Goal: Information Seeking & Learning: Find specific fact

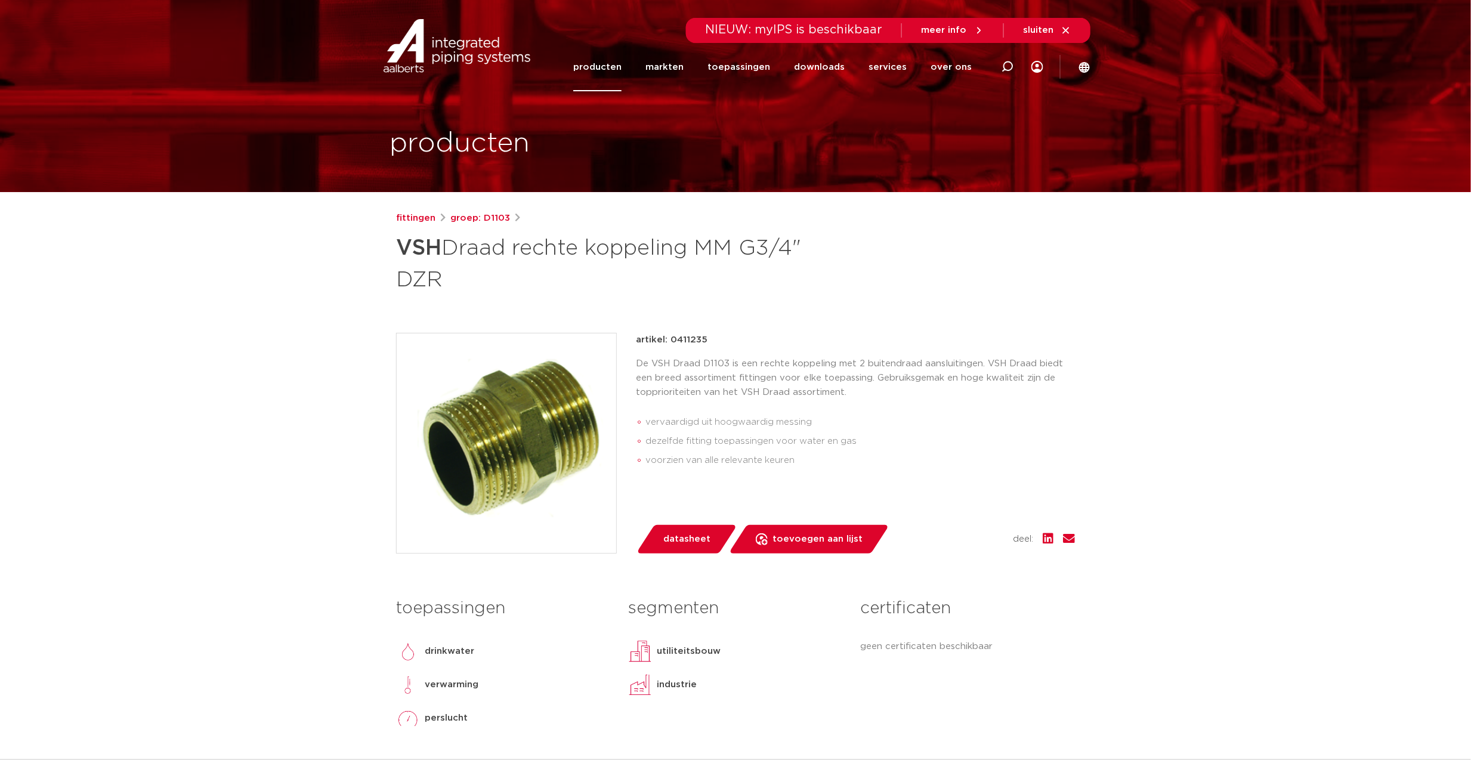
click at [711, 360] on p "De VSH Draad D1103 is een rechte koppeling met 2 buitendraad aansluitingen. VSH…" at bounding box center [855, 378] width 439 height 43
click at [712, 360] on p "De VSH Draad D1103 is een rechte koppeling met 2 buitendraad aansluitingen. VSH…" at bounding box center [855, 378] width 439 height 43
copy p "D1103"
click at [1005, 63] on icon at bounding box center [1007, 67] width 12 height 12
paste input "D1103"
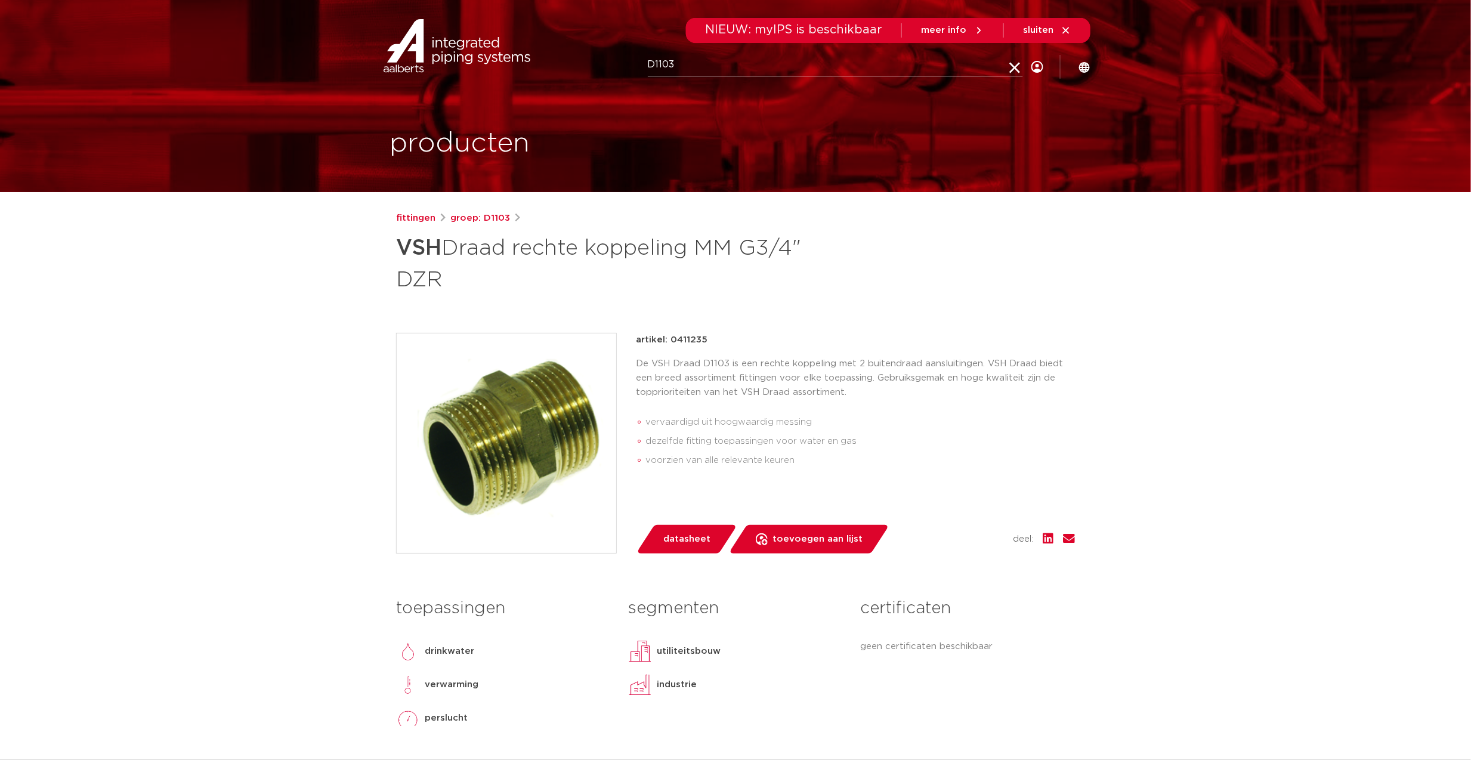
type input "D1103"
click button "Zoeken" at bounding box center [0, 0] width 0 height 0
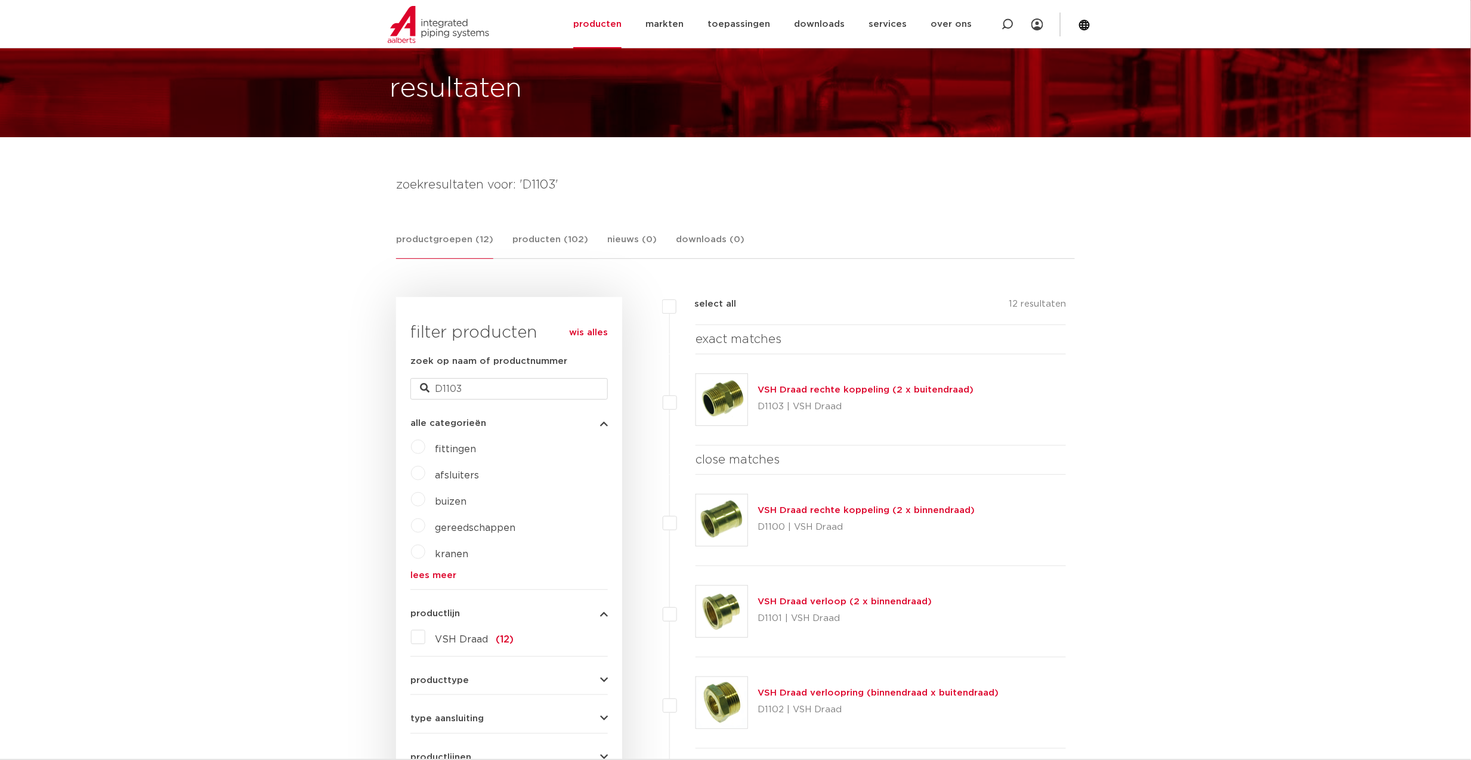
scroll to position [55, 0]
click at [490, 394] on input "D1103" at bounding box center [508, 388] width 197 height 21
click at [440, 647] on label "VSH Draad (12)" at bounding box center [469, 636] width 88 height 19
click at [0, 0] on input "VSH Draad (12)" at bounding box center [0, 0] width 0 height 0
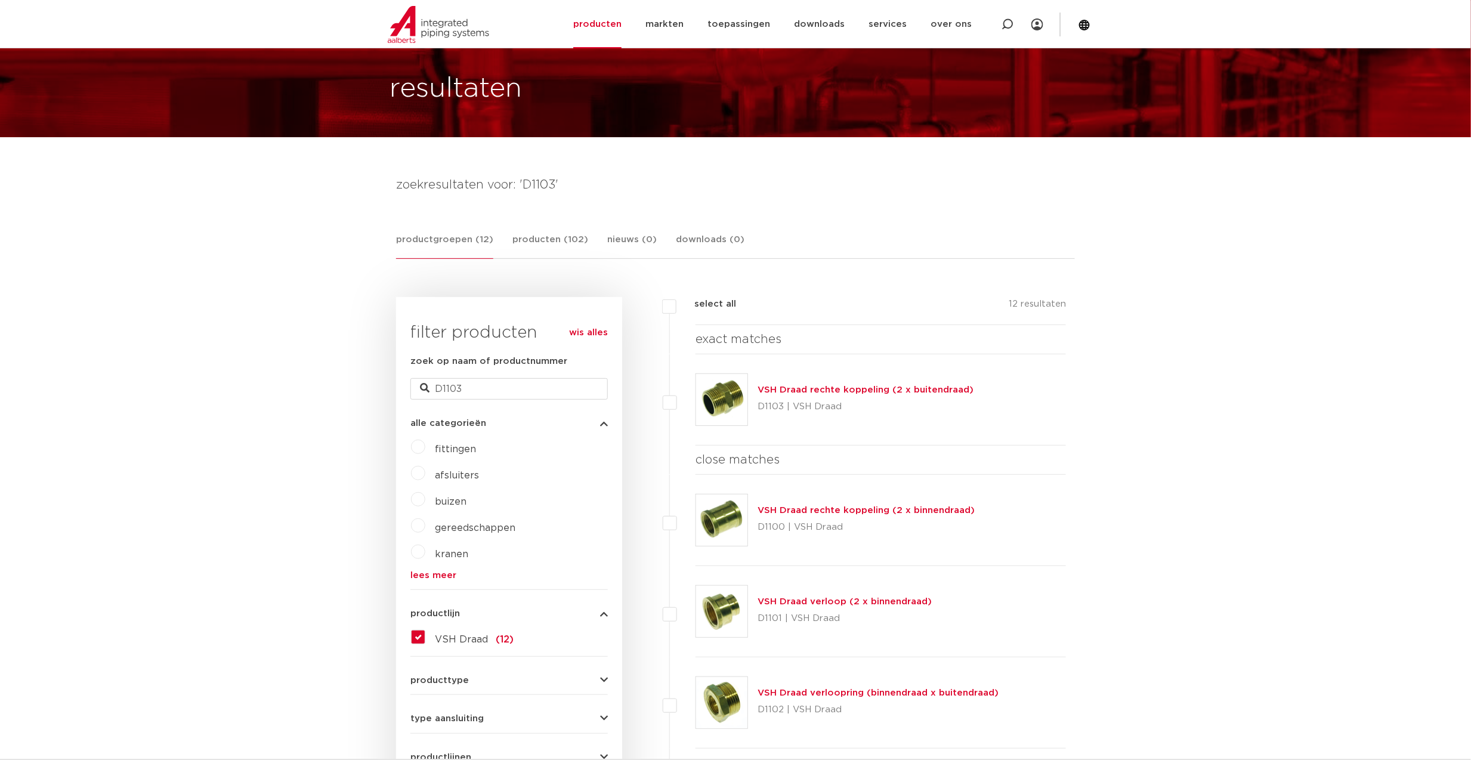
scroll to position [55, 0]
click at [481, 384] on input "D1103" at bounding box center [508, 388] width 197 height 21
type input "D"
click at [478, 702] on form "zoek op naam of productnummer alle categorieën fittingen afsluiters buizen gere…" at bounding box center [508, 620] width 197 height 532
click at [480, 684] on button "producttype" at bounding box center [508, 680] width 197 height 9
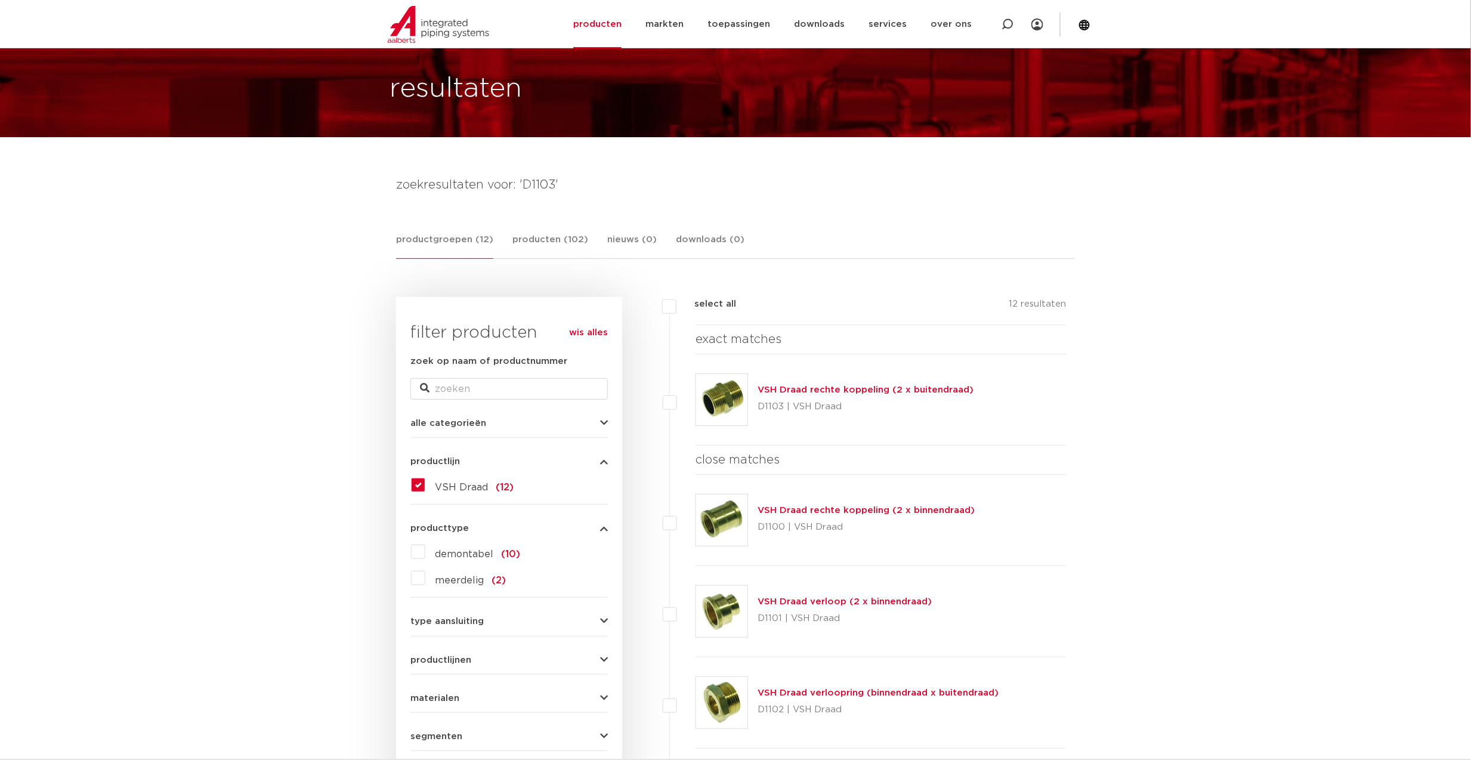
scroll to position [293, 0]
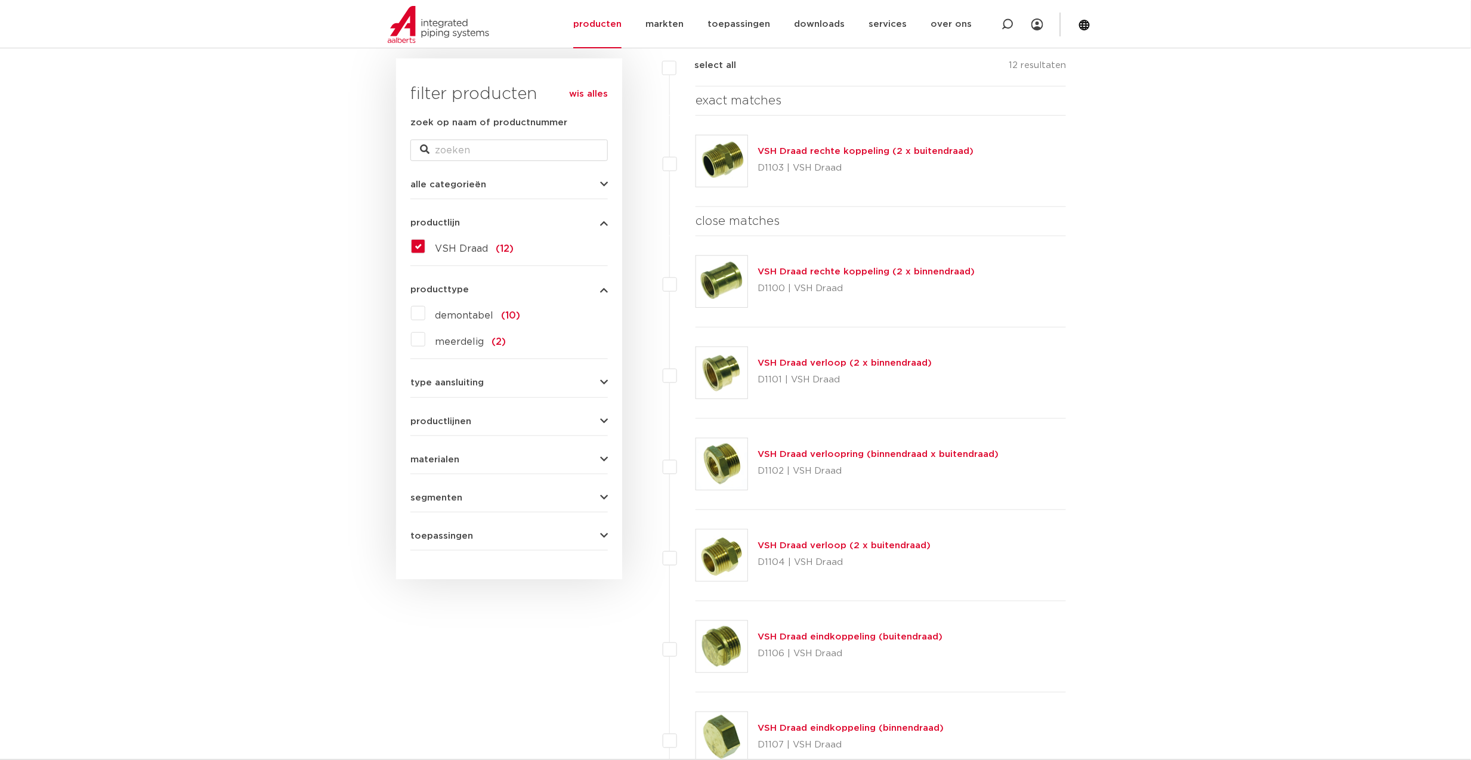
click at [481, 383] on span "type aansluiting" at bounding box center [446, 382] width 73 height 9
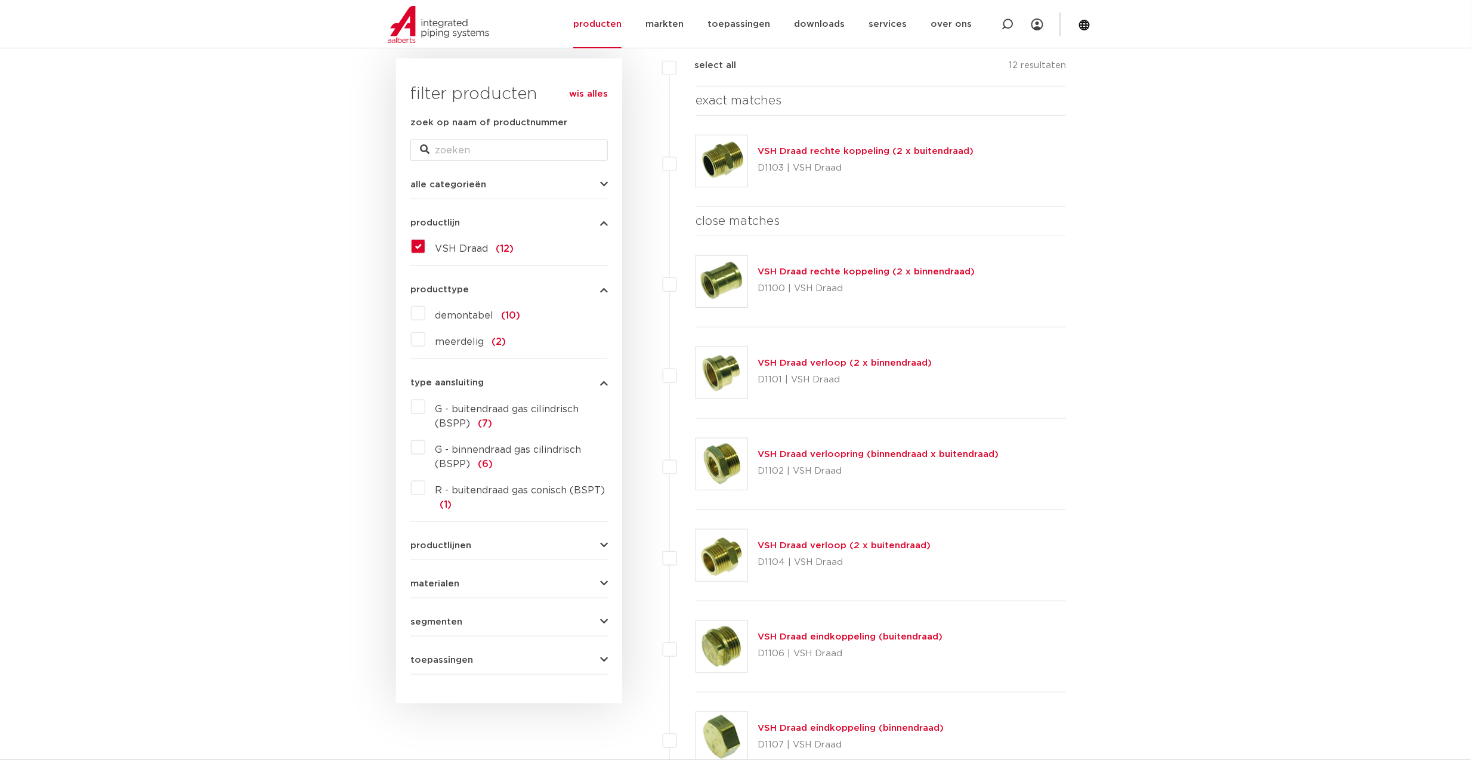
click at [495, 547] on button "productlijnen" at bounding box center [508, 545] width 197 height 9
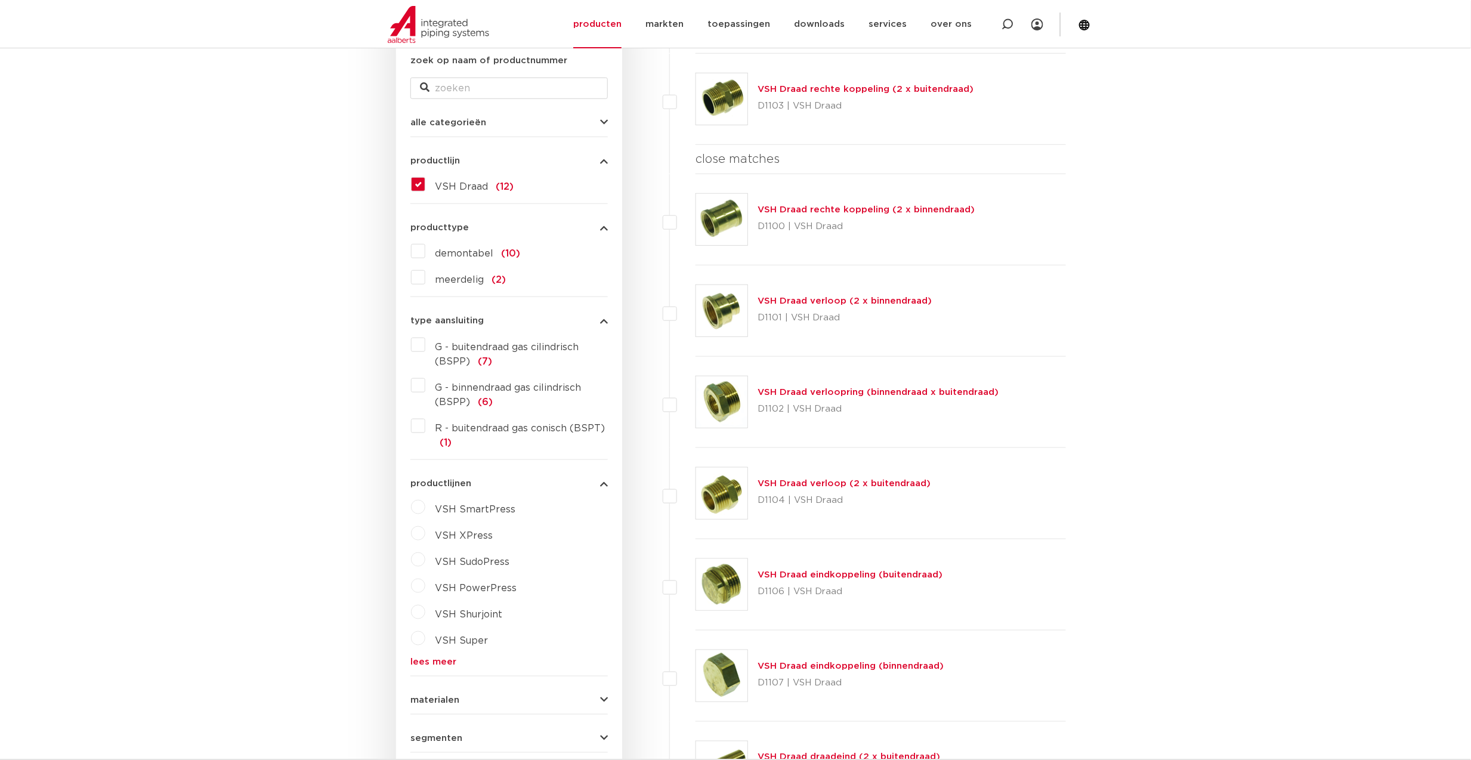
scroll to position [373, 0]
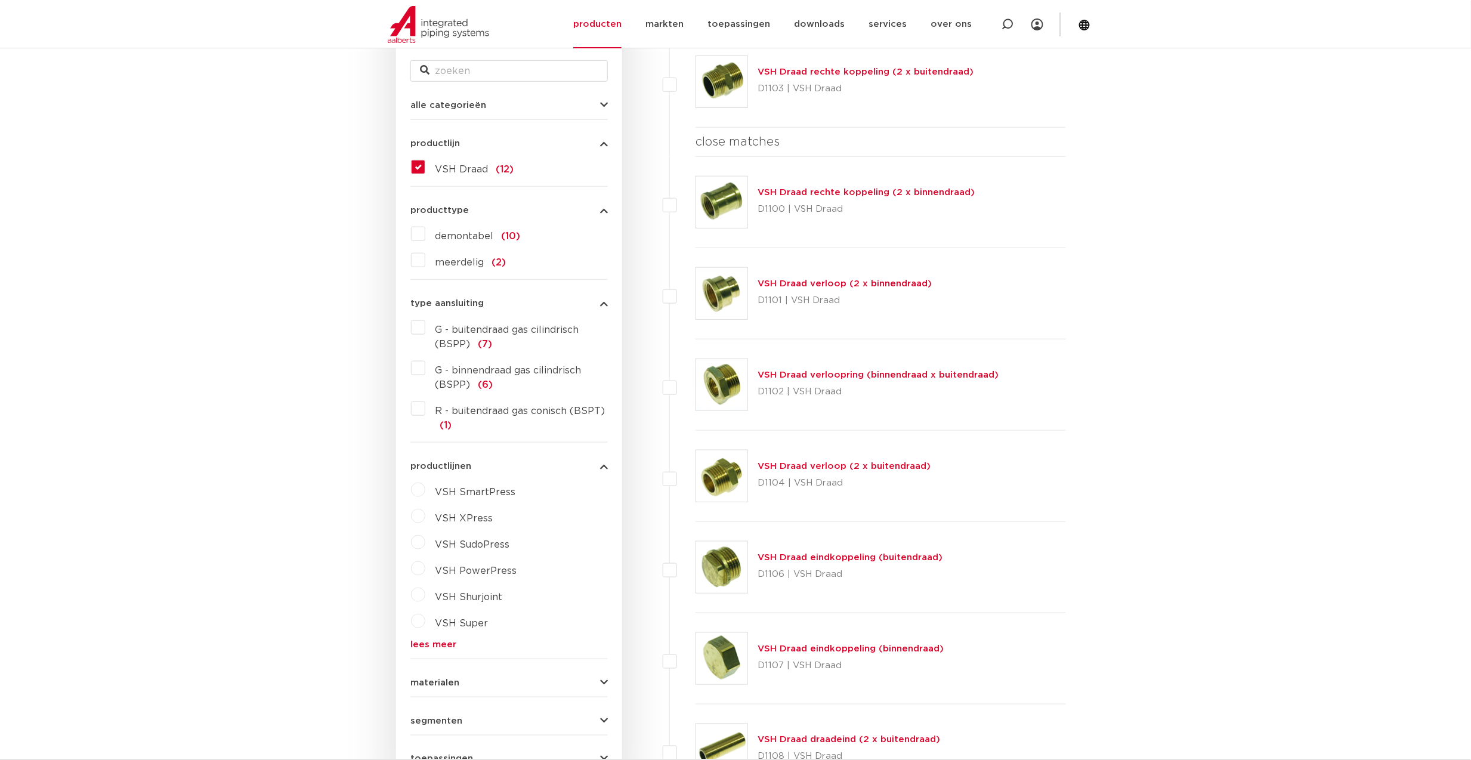
click at [523, 680] on button "materialen" at bounding box center [508, 682] width 197 height 9
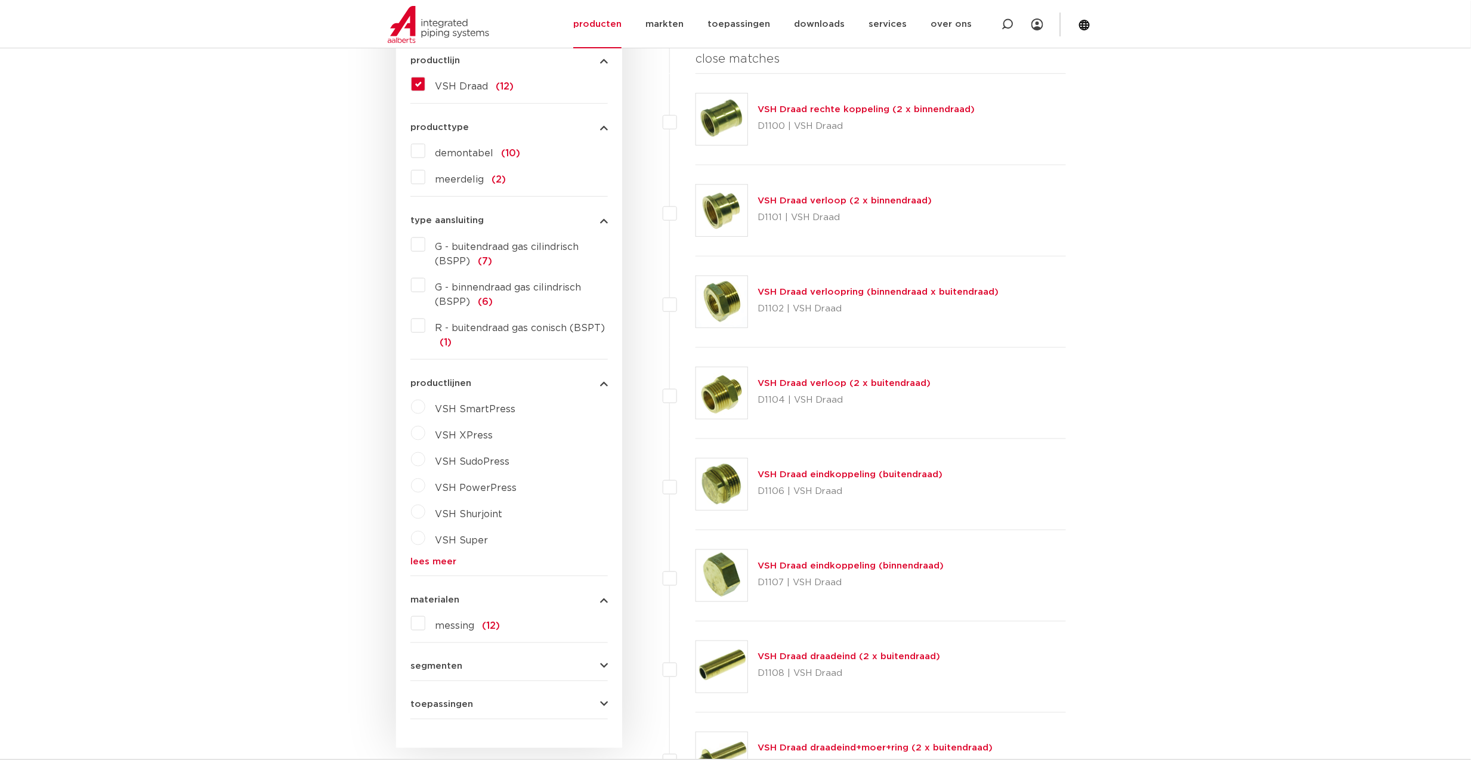
scroll to position [532, 0]
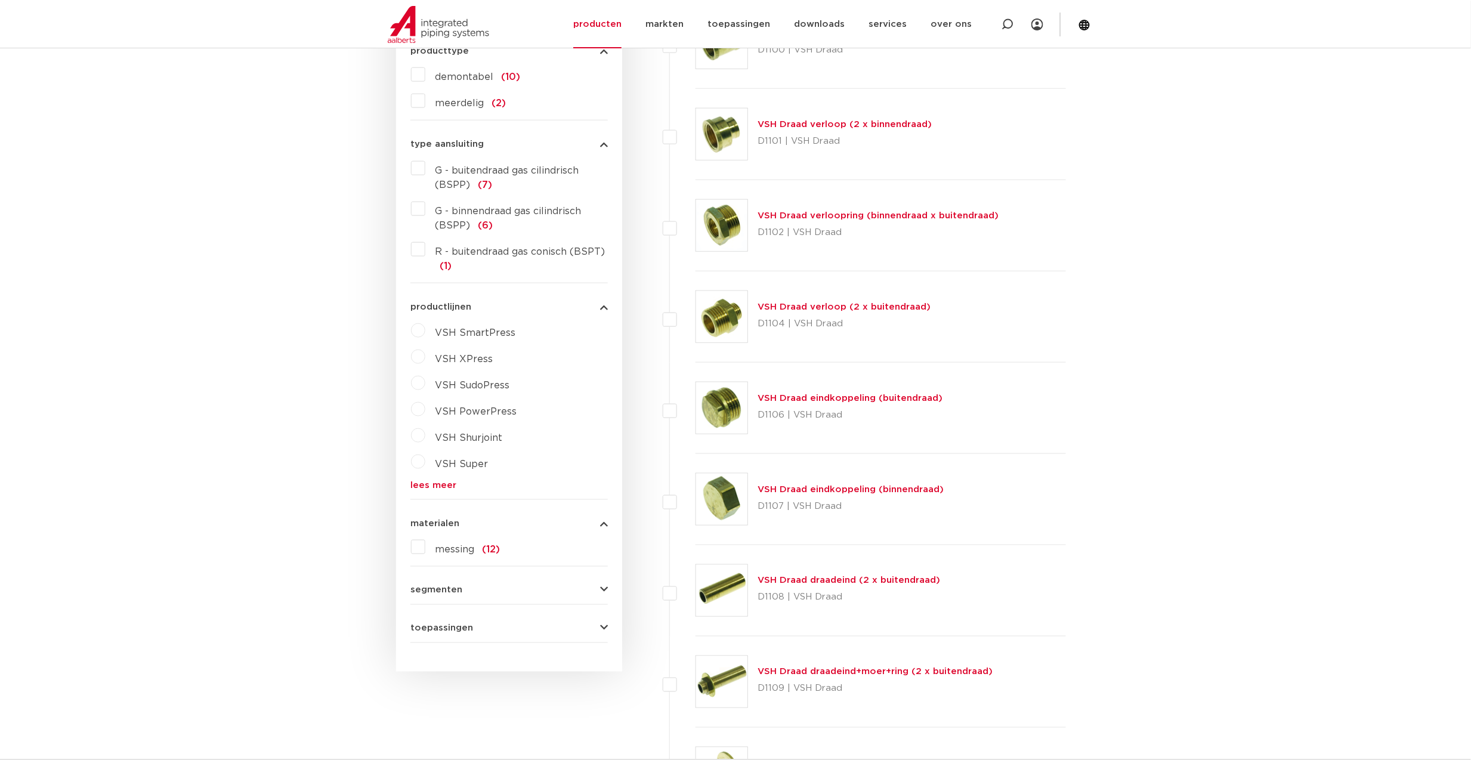
click at [480, 549] on label "messing (12)" at bounding box center [462, 546] width 75 height 19
click at [0, 0] on input "messing (12)" at bounding box center [0, 0] width 0 height 0
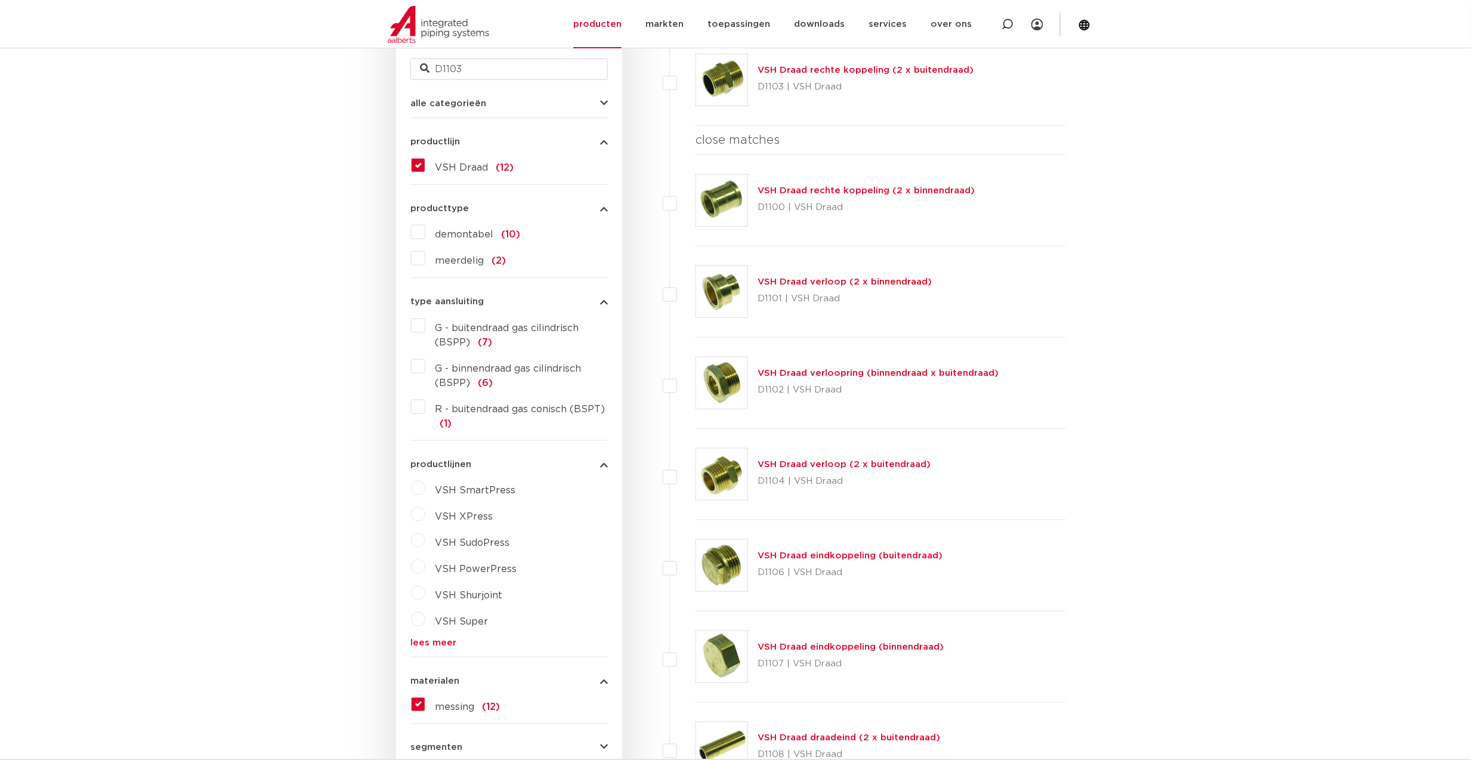
scroll to position [373, 0]
click at [890, 67] on link "VSH Draad rechte koppeling (2 x buitendraad)" at bounding box center [865, 71] width 216 height 9
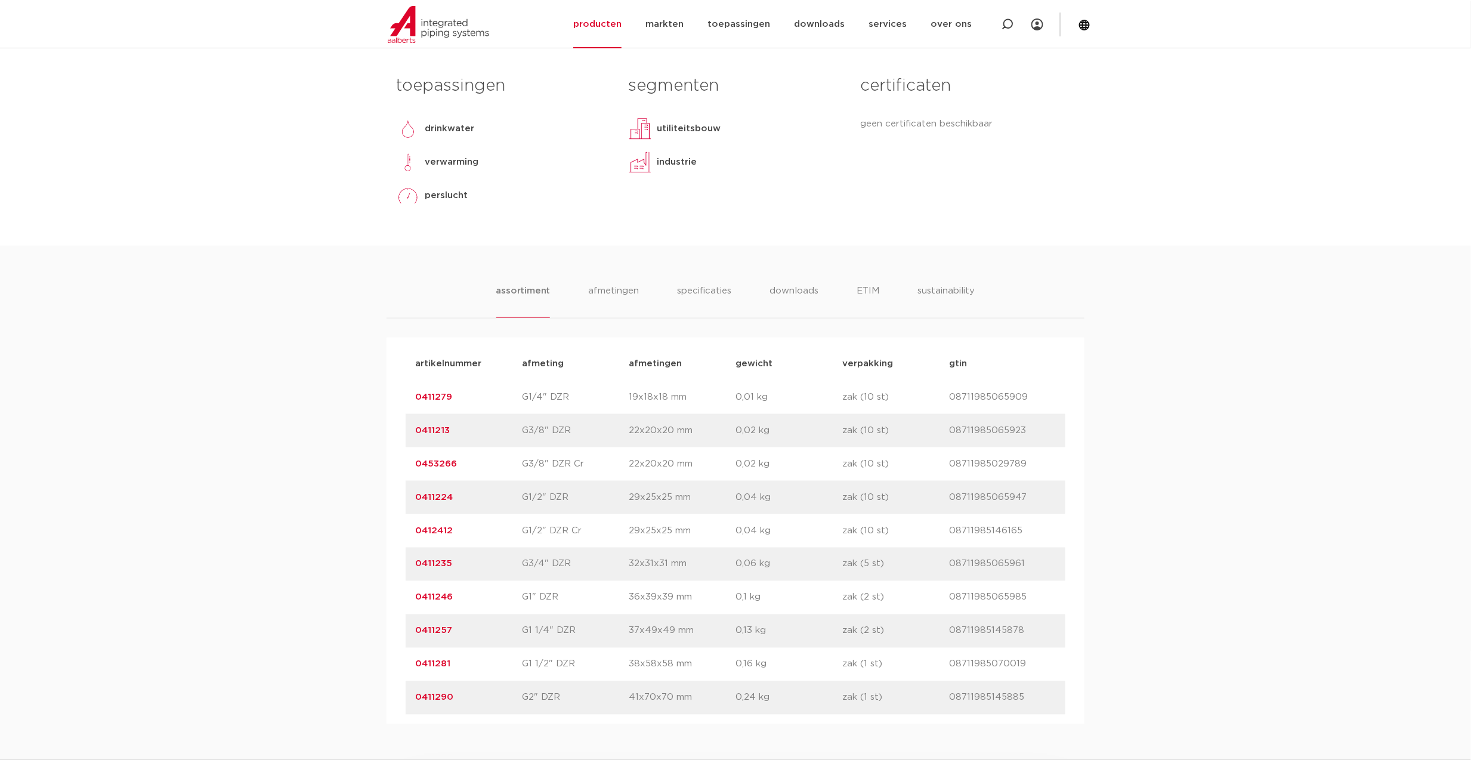
scroll to position [636, 0]
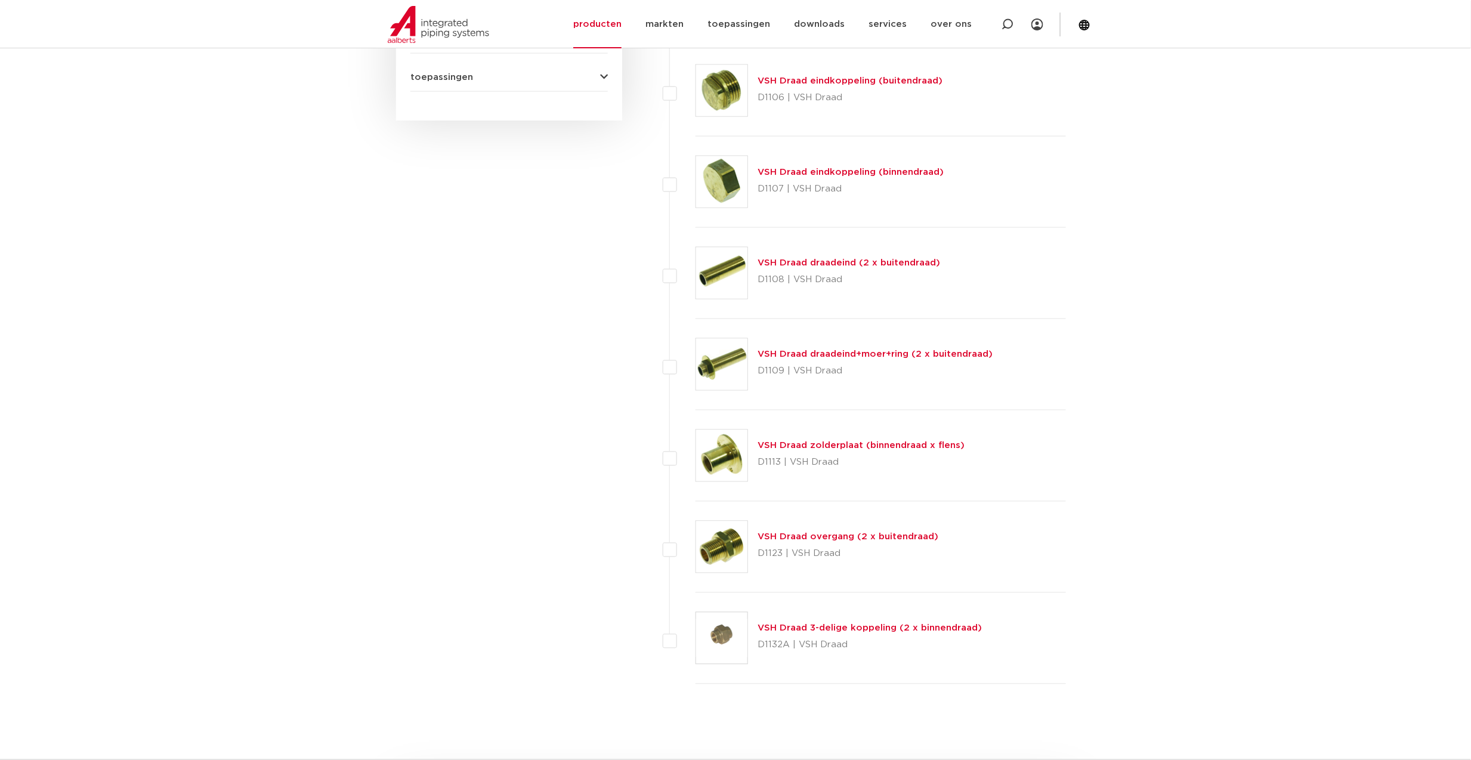
scroll to position [850, 0]
click at [880, 536] on link "VSH Draad overgang (2 x buitendraad)" at bounding box center [847, 536] width 181 height 9
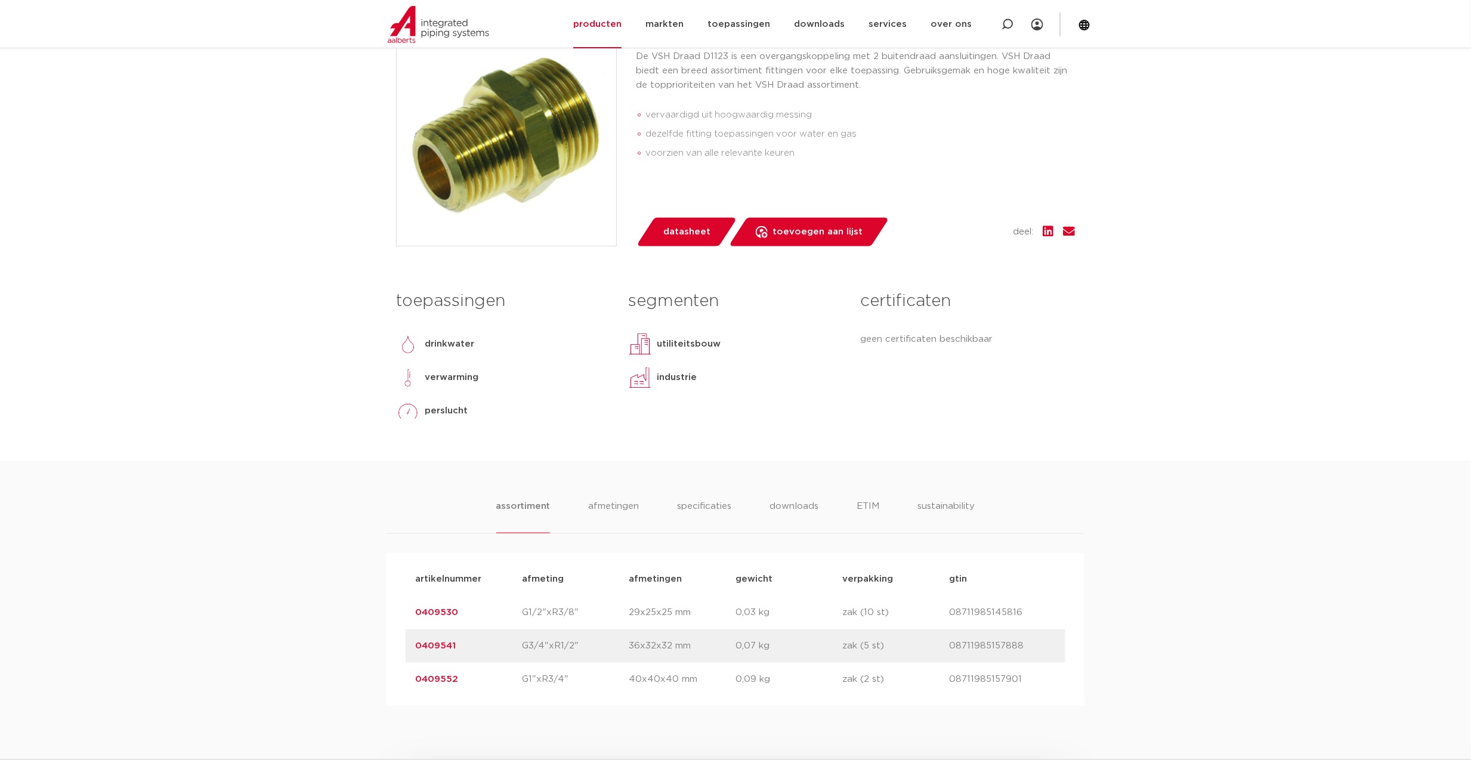
click at [452, 645] on link "0409541" at bounding box center [435, 645] width 41 height 9
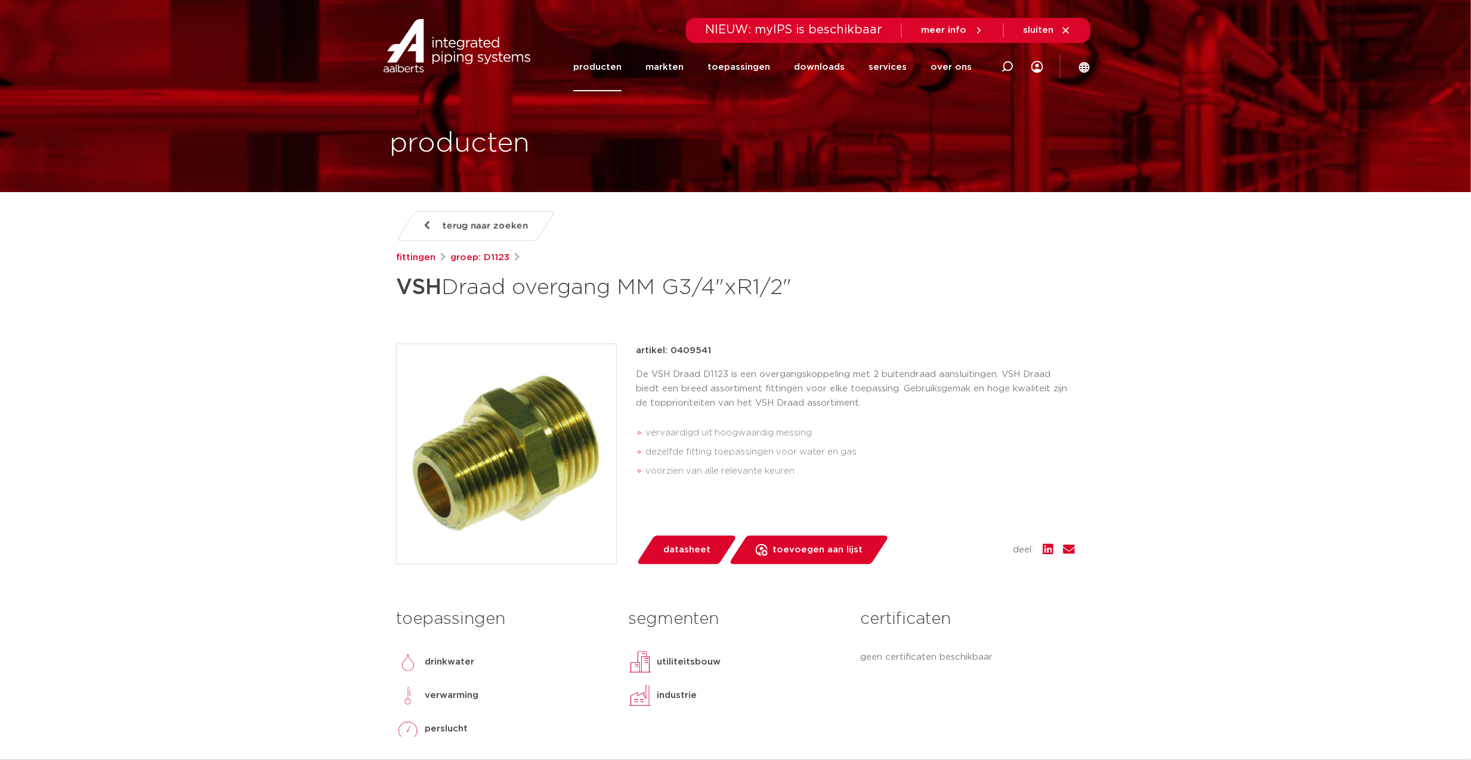
click at [697, 356] on p "artikel: 0409541" at bounding box center [673, 351] width 75 height 14
copy p "0409541"
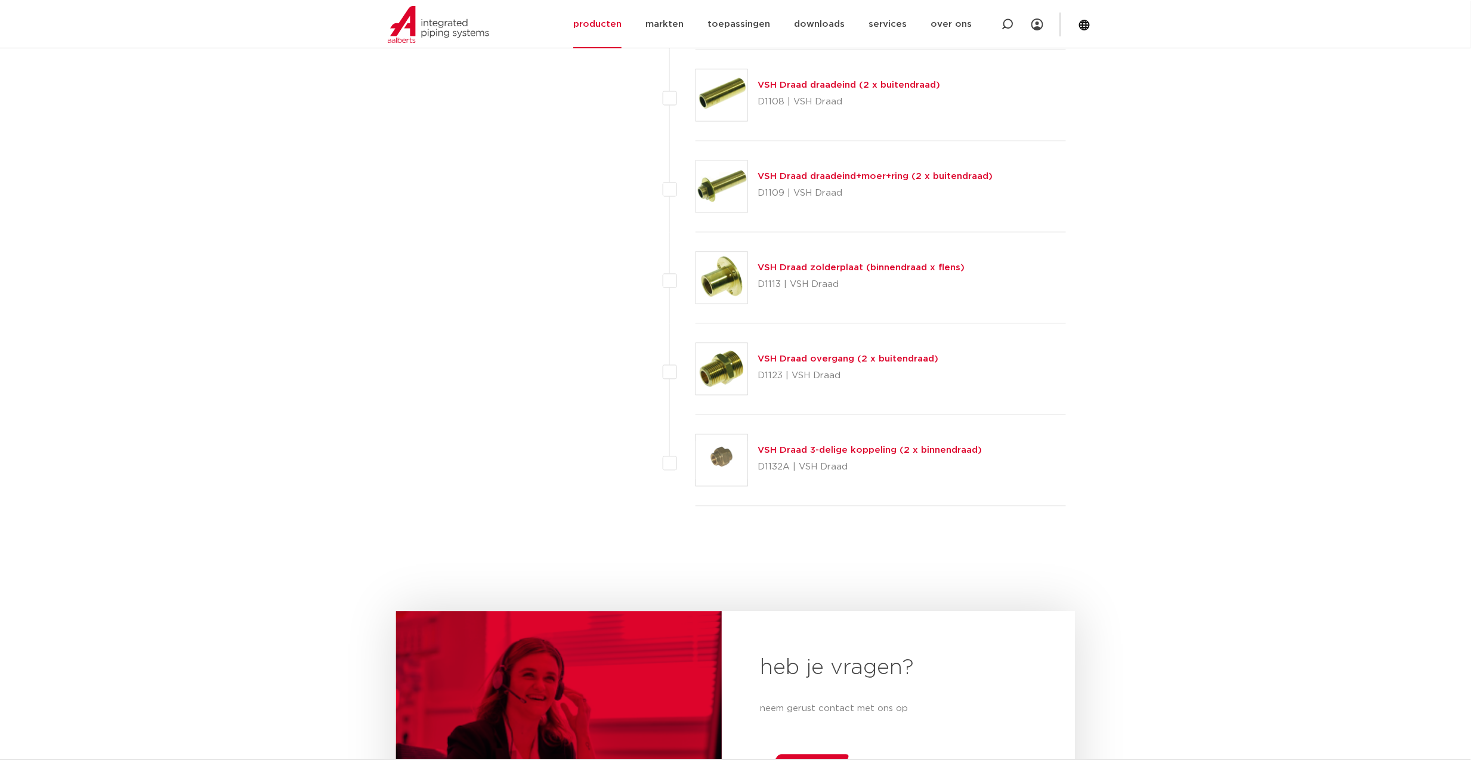
scroll to position [1327, 0]
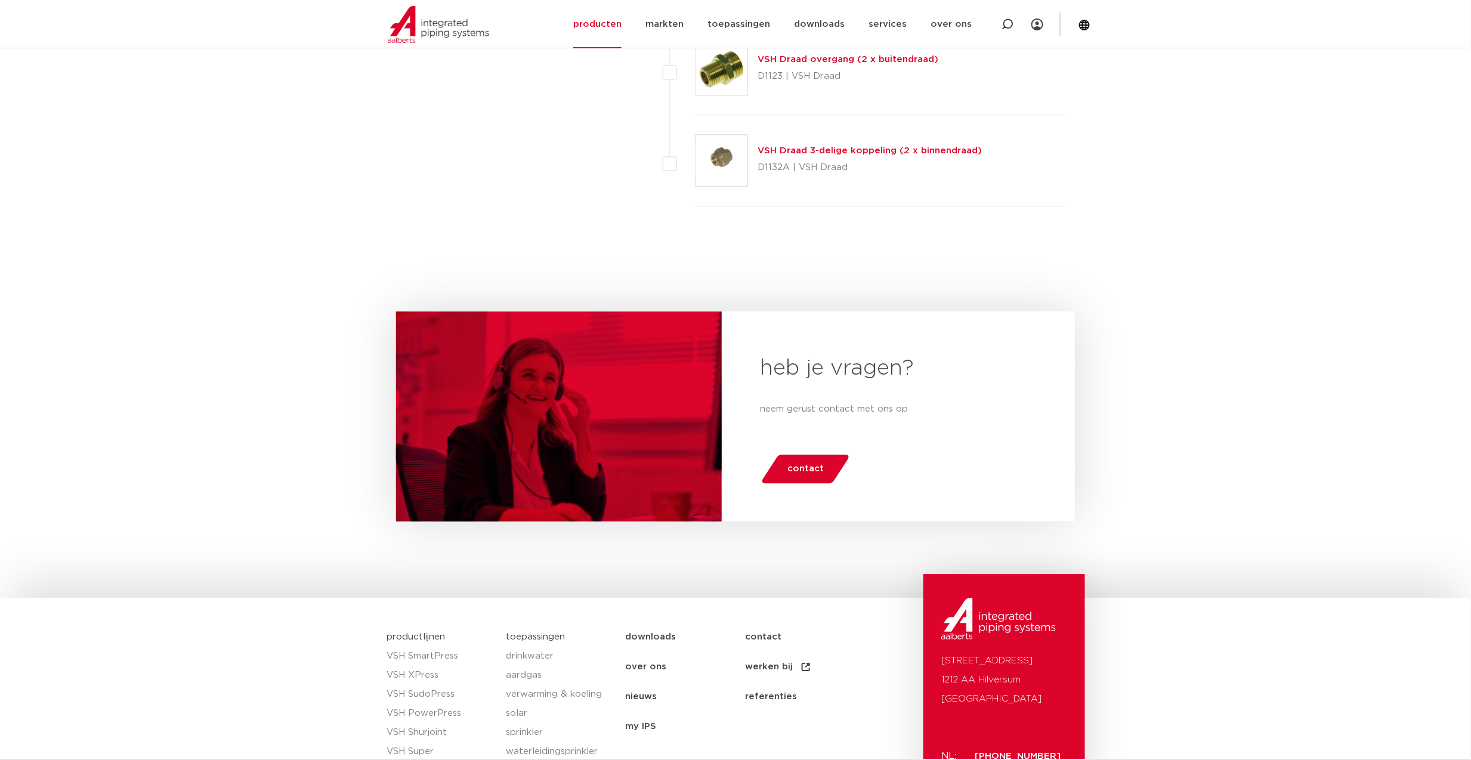
click at [824, 51] on div "VSH Draad overgang (2 x buitendraad) D1123 | VSH Draad" at bounding box center [880, 69] width 370 height 91
click at [833, 60] on link "VSH Draad overgang (2 x buitendraad)" at bounding box center [847, 59] width 181 height 9
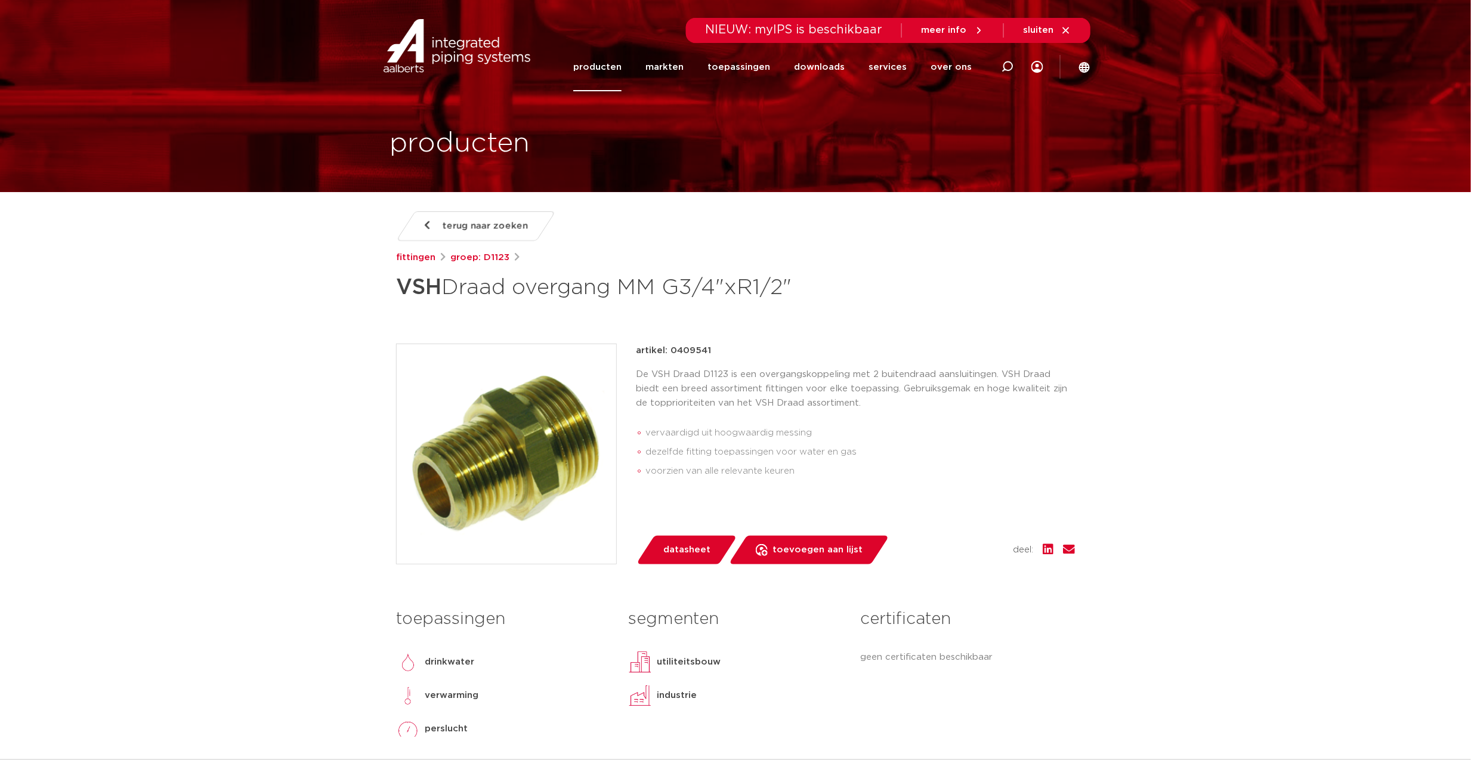
click at [706, 347] on p "artikel: 0409541" at bounding box center [673, 351] width 75 height 14
click at [715, 381] on p "De VSH Draad D1123 is een overgangskoppeling met 2 buitendraad aansluitingen. V…" at bounding box center [855, 388] width 439 height 43
click at [712, 373] on p "De VSH Draad D1123 is een overgangskoppeling met 2 buitendraad aansluitingen. V…" at bounding box center [855, 388] width 439 height 43
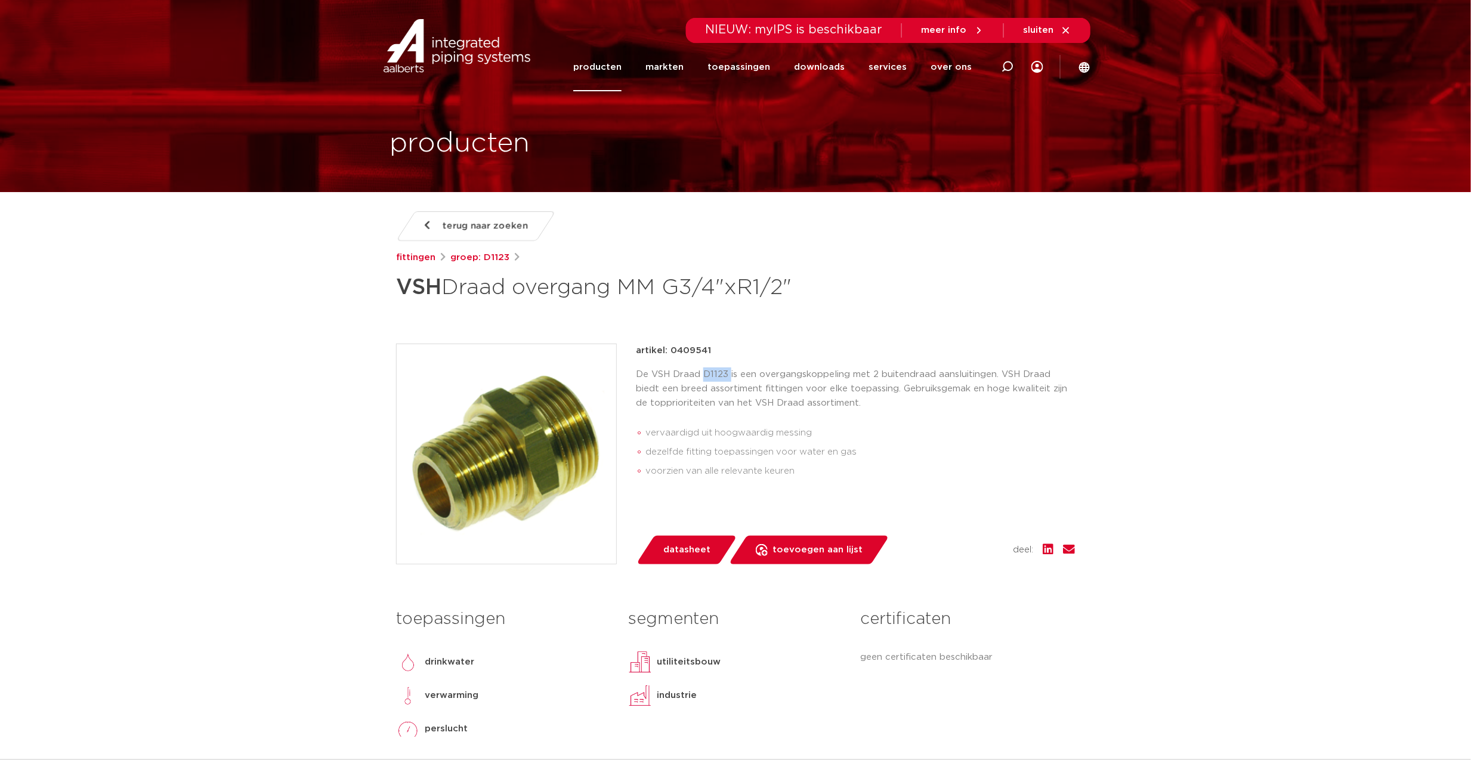
copy p "D1123"
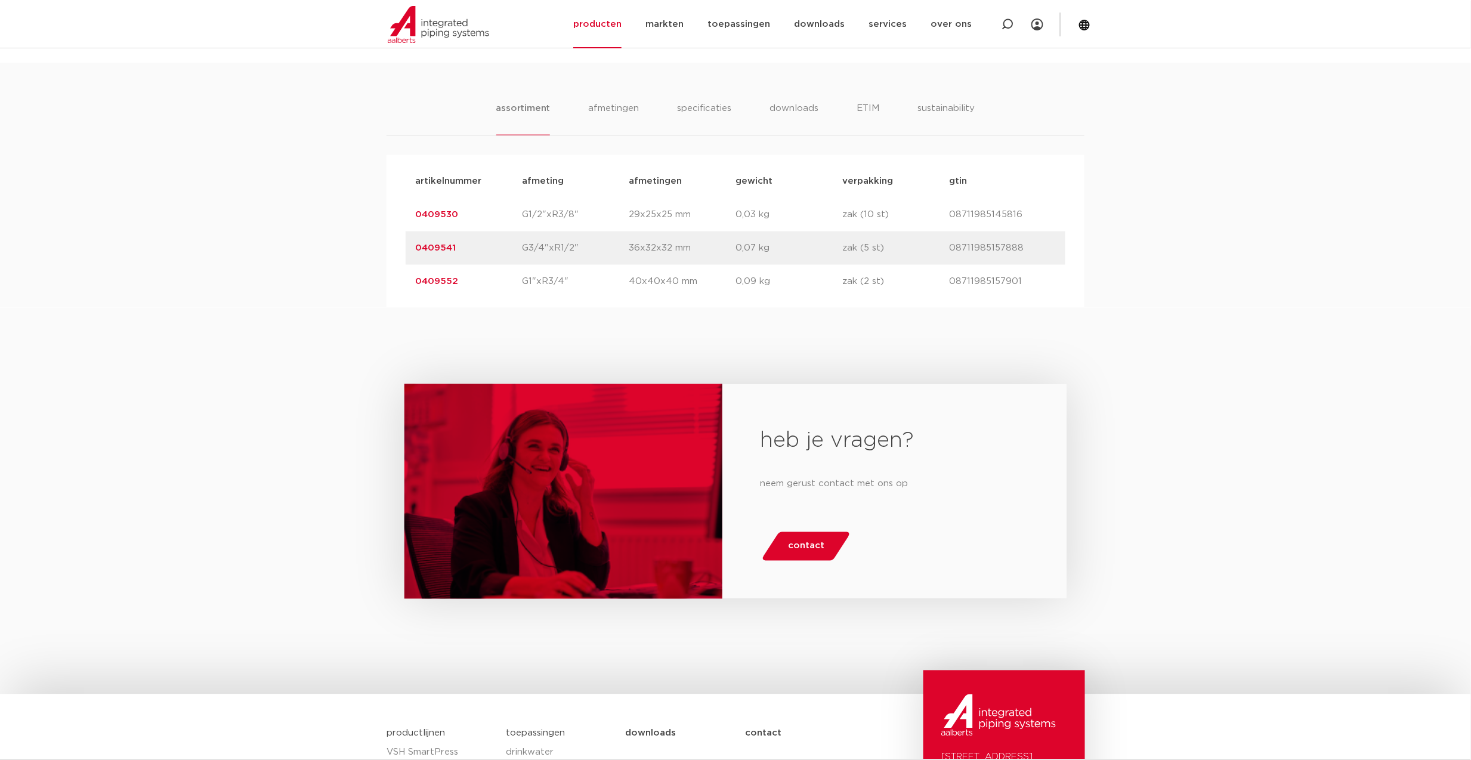
drag, startPoint x: 480, startPoint y: 246, endPoint x: 406, endPoint y: 247, distance: 74.6
click at [406, 247] on div "artikelnummer 0409541 afmeting G3/4"xR1/2" [GEOGRAPHIC_DATA] 36x32x32 mm gewich…" at bounding box center [736, 247] width 660 height 33
copy link "0409541"
